Goal: Check status: Check status

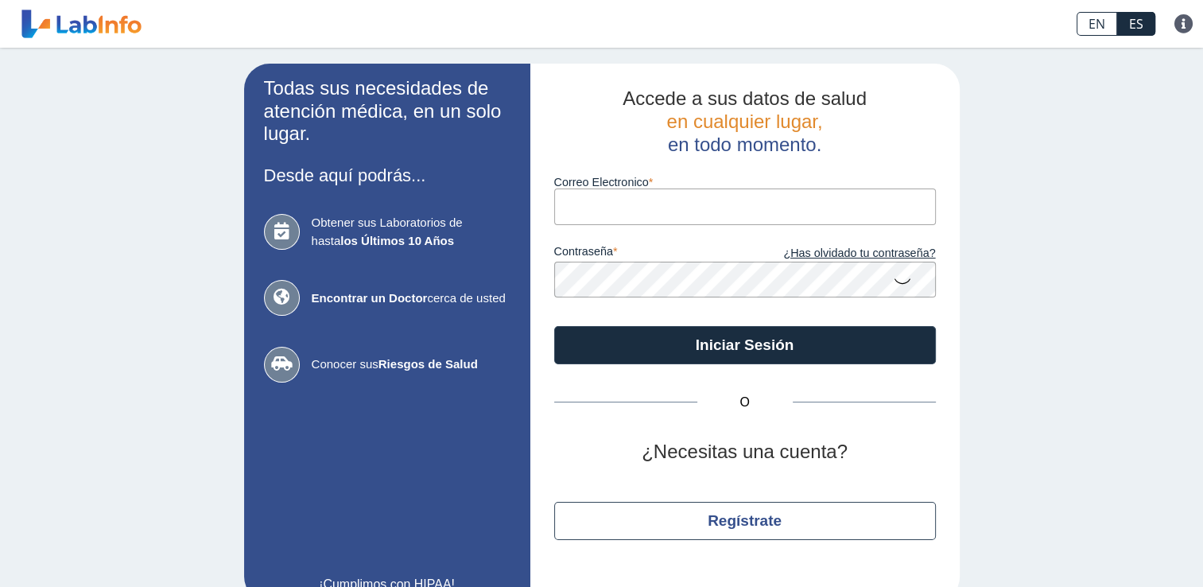
click at [637, 212] on input "Correo Electronico" at bounding box center [745, 206] width 382 height 36
type input "[EMAIL_ADDRESS][DOMAIN_NAME]"
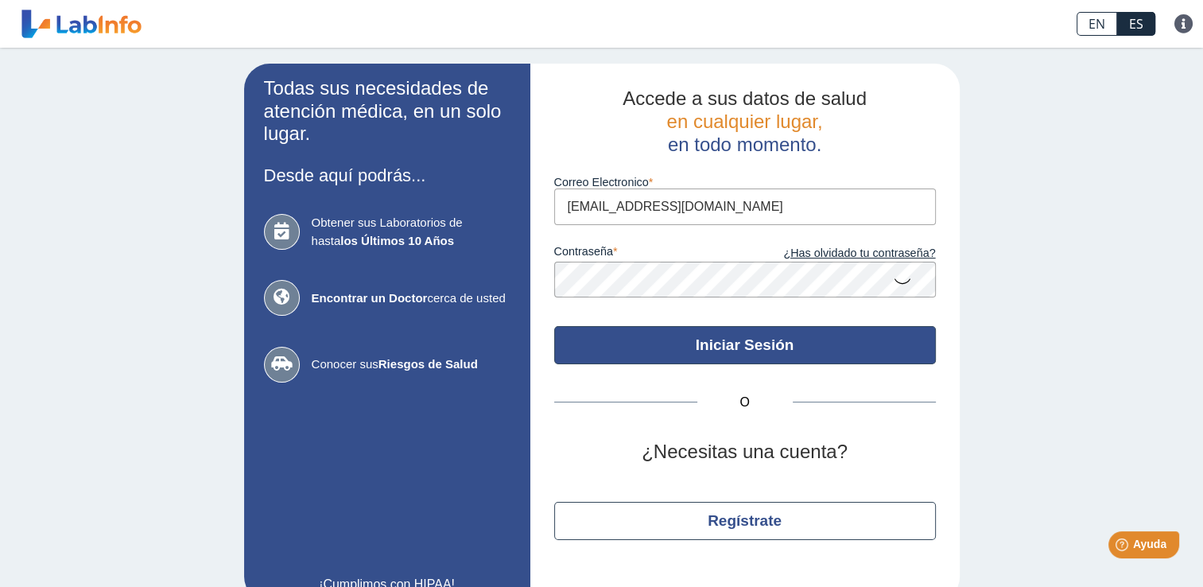
click at [862, 339] on button "Iniciar Sesión" at bounding box center [745, 345] width 382 height 38
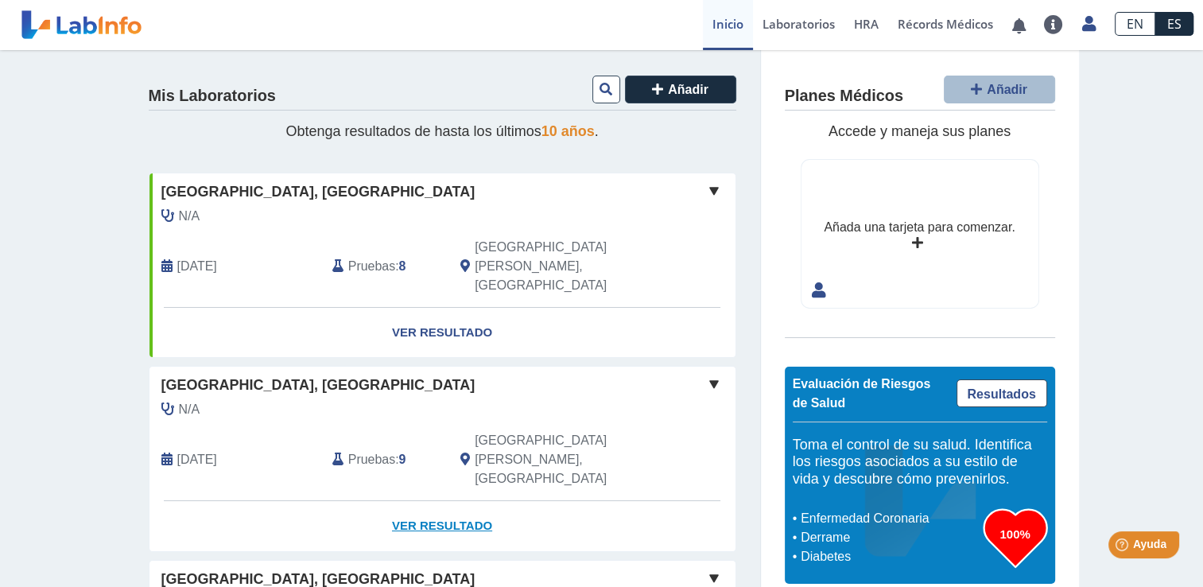
click at [426, 501] on link "Ver Resultado" at bounding box center [442, 526] width 586 height 50
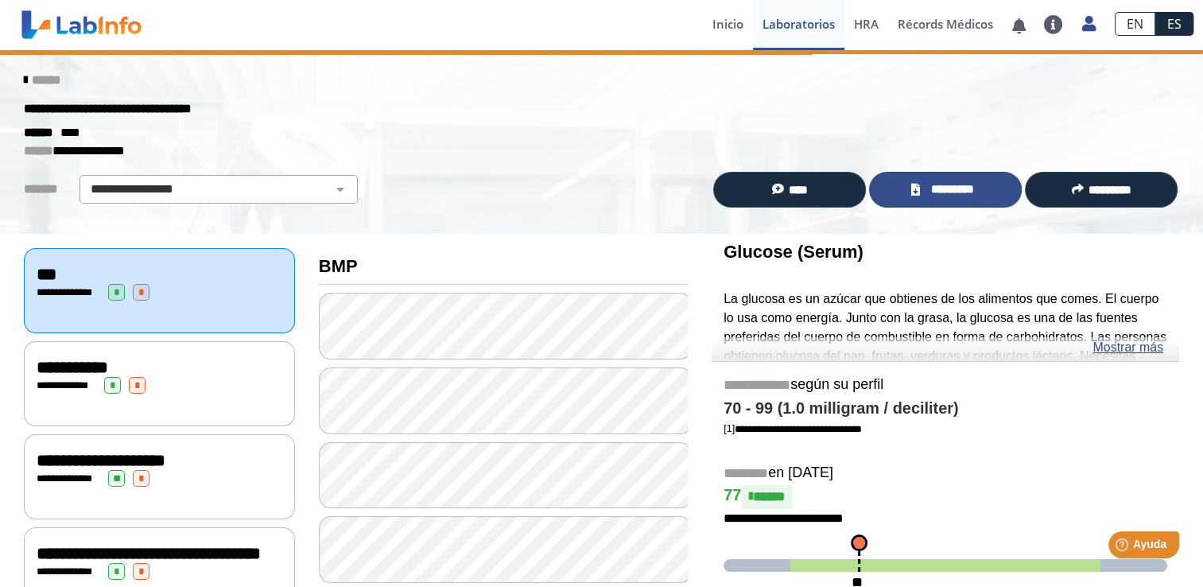
click at [932, 190] on span "*********" at bounding box center [951, 189] width 55 height 18
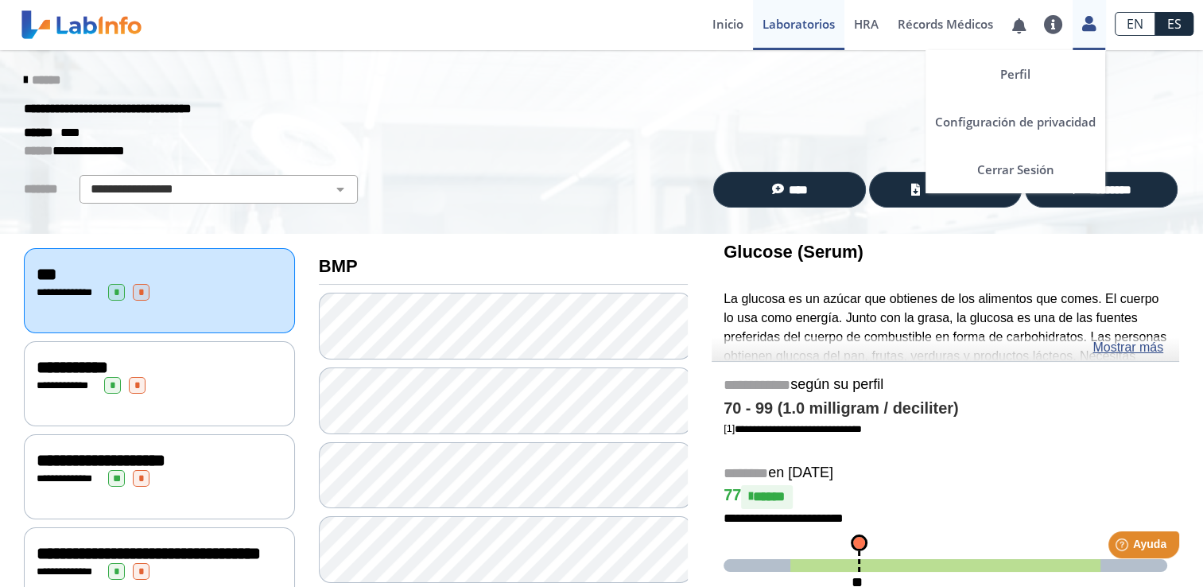
click at [1084, 26] on icon at bounding box center [1089, 23] width 14 height 12
click at [1009, 168] on link "Cerrar Sesión" at bounding box center [1015, 169] width 180 height 48
